Goal: Check status: Check status

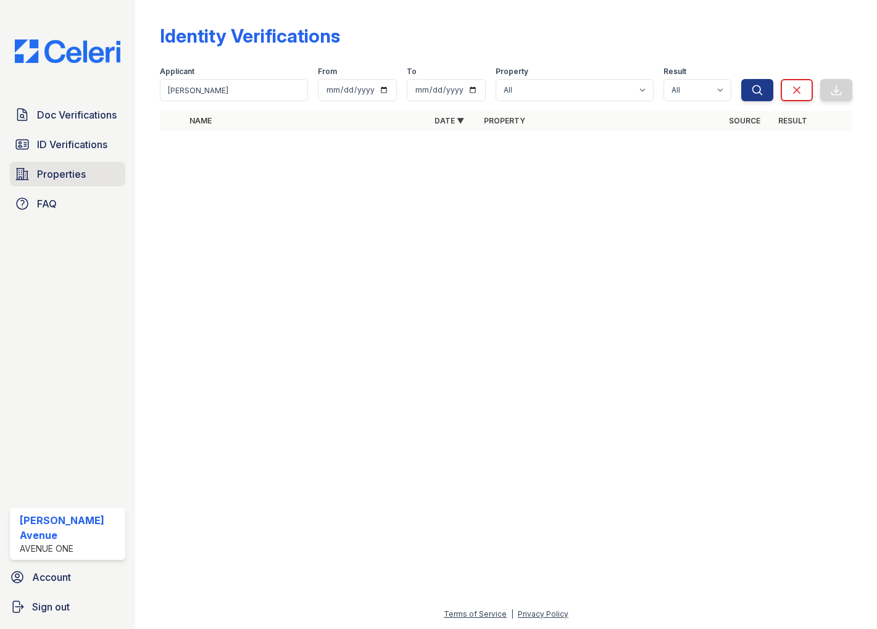
drag, startPoint x: 86, startPoint y: 180, endPoint x: 98, endPoint y: 173, distance: 13.8
click at [86, 180] on link "Properties" at bounding box center [67, 174] width 115 height 25
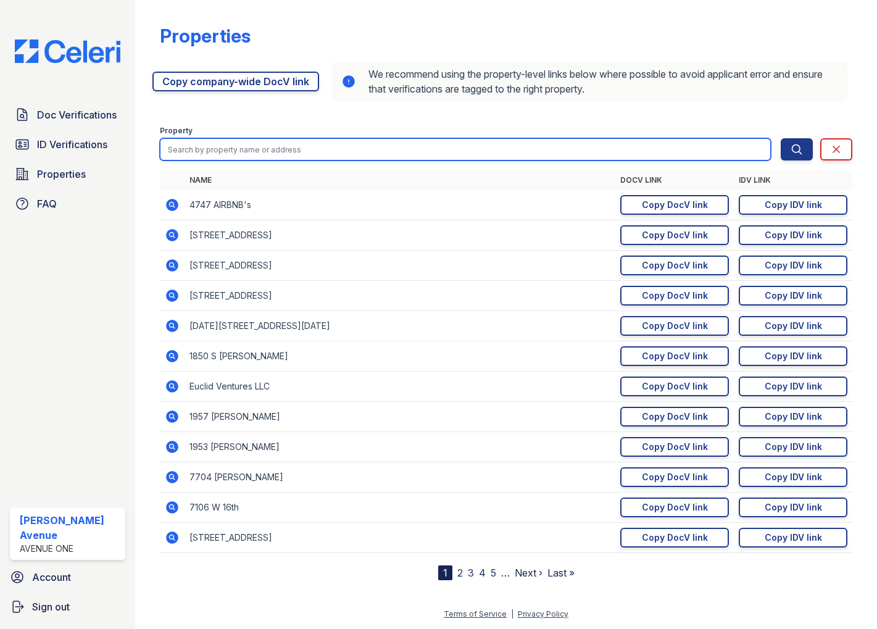
click at [252, 141] on input "search" at bounding box center [465, 149] width 611 height 22
type input "7652"
click at [781, 138] on button "Search" at bounding box center [797, 149] width 32 height 22
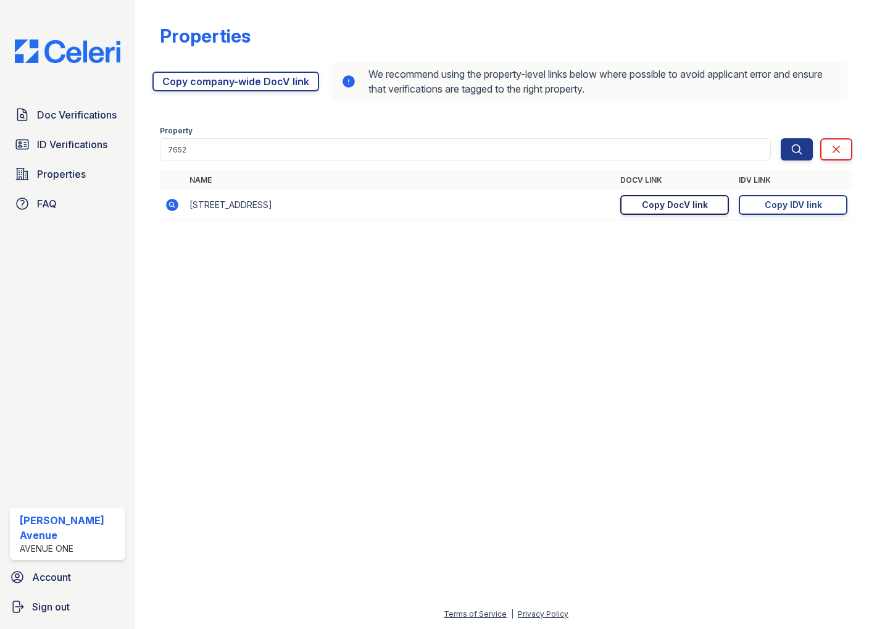
click at [667, 209] on div "Copy DocV link" at bounding box center [675, 205] width 66 height 12
click at [775, 207] on div "Copy IDV link" at bounding box center [793, 205] width 57 height 12
click at [91, 113] on span "Doc Verifications" at bounding box center [77, 114] width 80 height 15
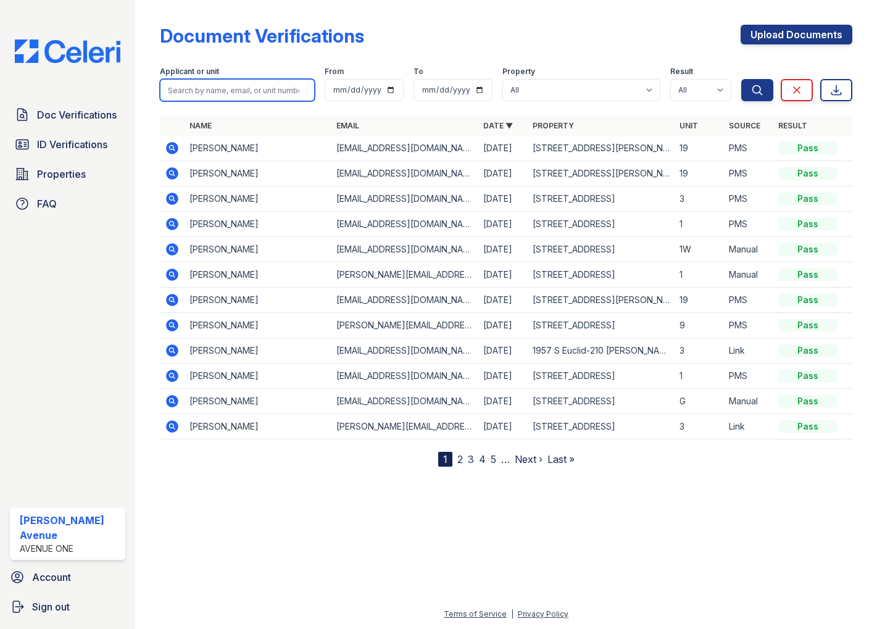
click at [263, 85] on input "search" at bounding box center [237, 90] width 155 height 22
type input "[PERSON_NAME]"
click at [741, 79] on button "Search" at bounding box center [757, 90] width 32 height 22
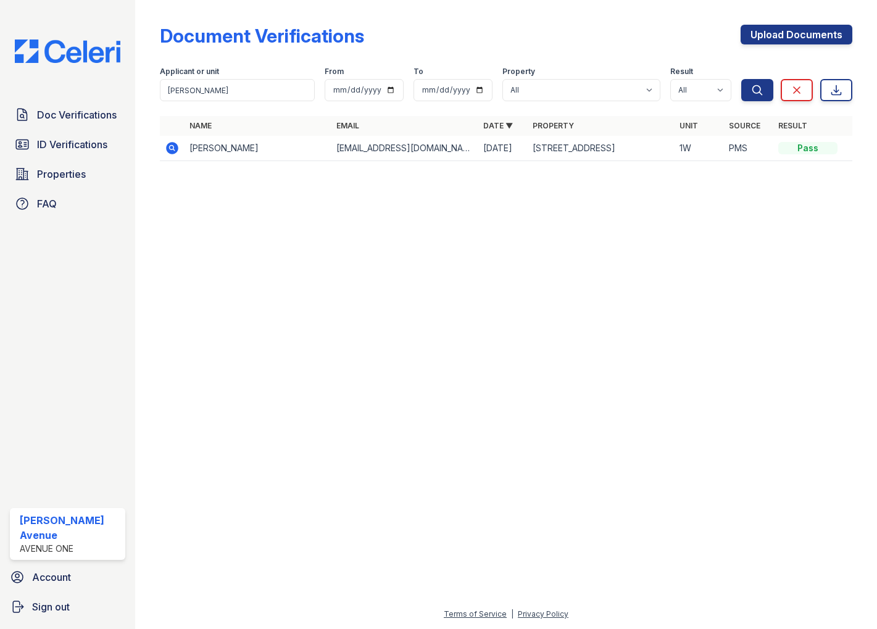
click at [175, 149] on icon at bounding box center [172, 148] width 12 height 12
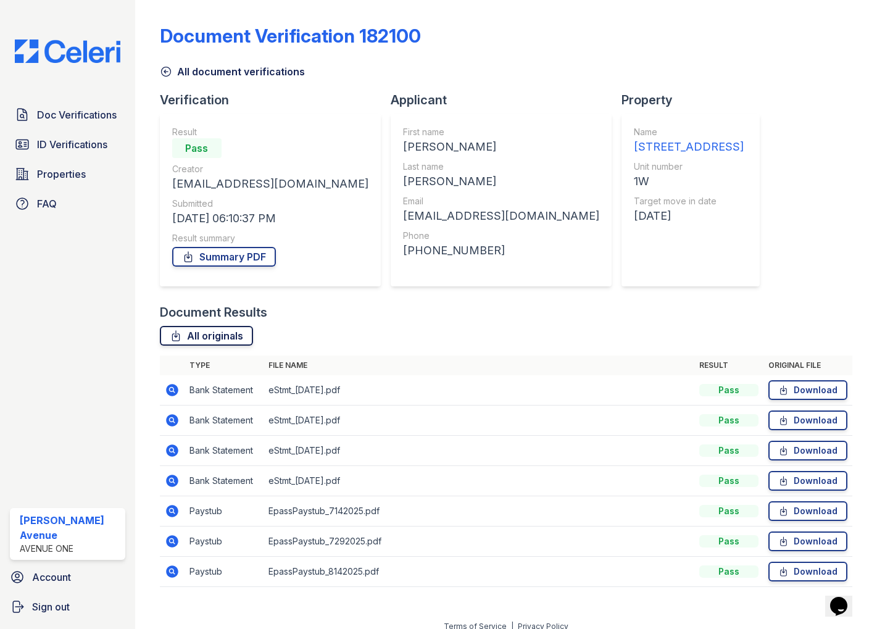
click at [209, 333] on link "All originals" at bounding box center [206, 336] width 93 height 20
click at [215, 259] on link "Summary PDF" at bounding box center [224, 257] width 104 height 20
